Goal: Task Accomplishment & Management: Use online tool/utility

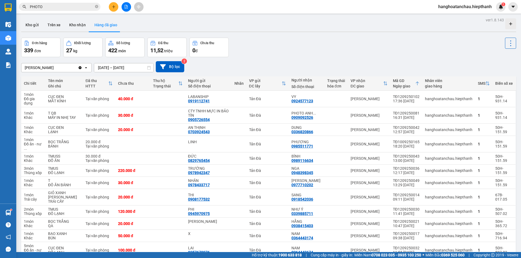
click at [125, 6] on icon "file-add" at bounding box center [126, 7] width 4 height 4
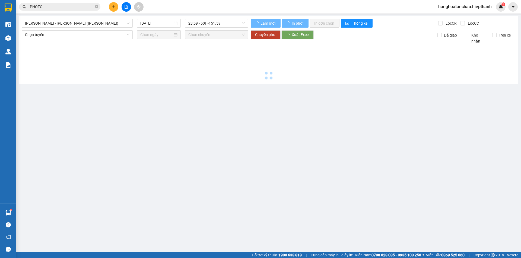
type input "[DATE]"
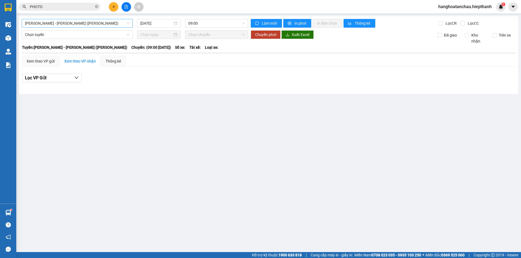
click at [54, 23] on span "[PERSON_NAME] - [PERSON_NAME] ([PERSON_NAME])" at bounding box center [77, 23] width 104 height 8
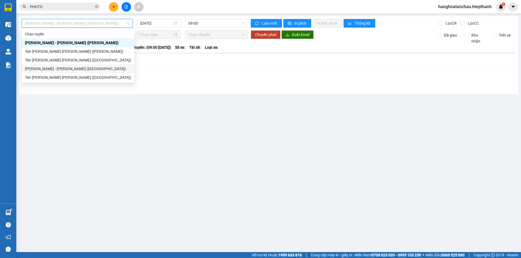
click at [46, 70] on div "[PERSON_NAME] - [PERSON_NAME] ([GEOGRAPHIC_DATA])" at bounding box center [78, 69] width 106 height 6
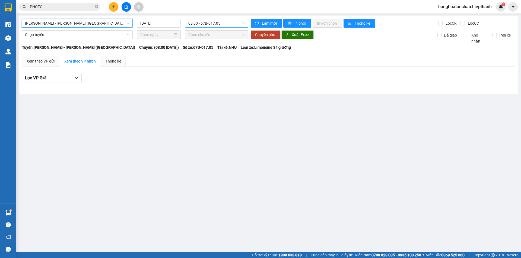
click at [205, 25] on span "08:00 - 67B-017.05" at bounding box center [216, 23] width 56 height 8
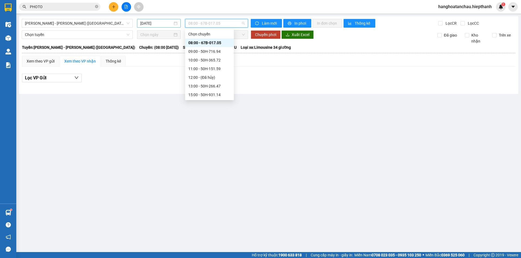
click at [141, 24] on input "[DATE]" at bounding box center [156, 23] width 32 height 6
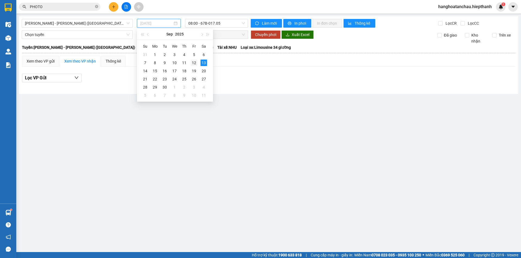
click at [191, 62] on div "12" at bounding box center [194, 63] width 7 height 7
type input "[DATE]"
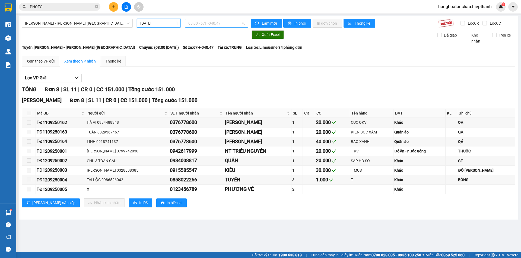
click at [203, 25] on span "08:00 - 67H-040.47" at bounding box center [216, 23] width 56 height 8
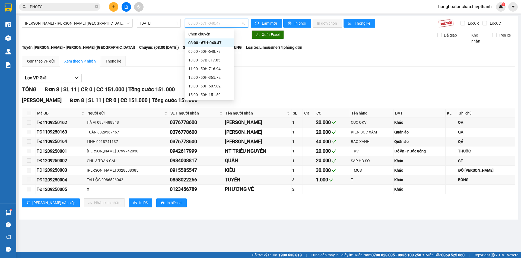
scroll to position [43, 0]
click at [195, 83] on div "21:00 - 67H-040.47" at bounding box center [209, 86] width 42 height 6
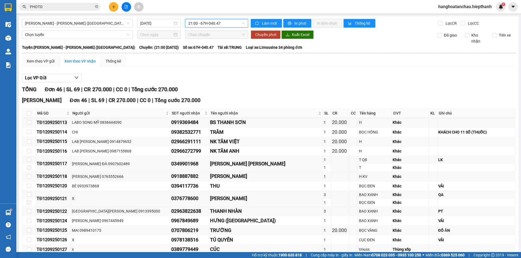
click at [197, 21] on span "21:00 - 67H-040.47" at bounding box center [216, 23] width 56 height 8
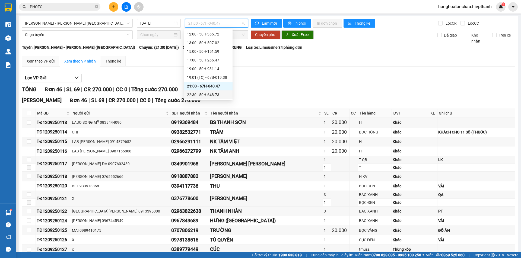
click at [194, 98] on div "22:30 - 50H-648.73" at bounding box center [208, 95] width 42 height 6
